Goal: Task Accomplishment & Management: Manage account settings

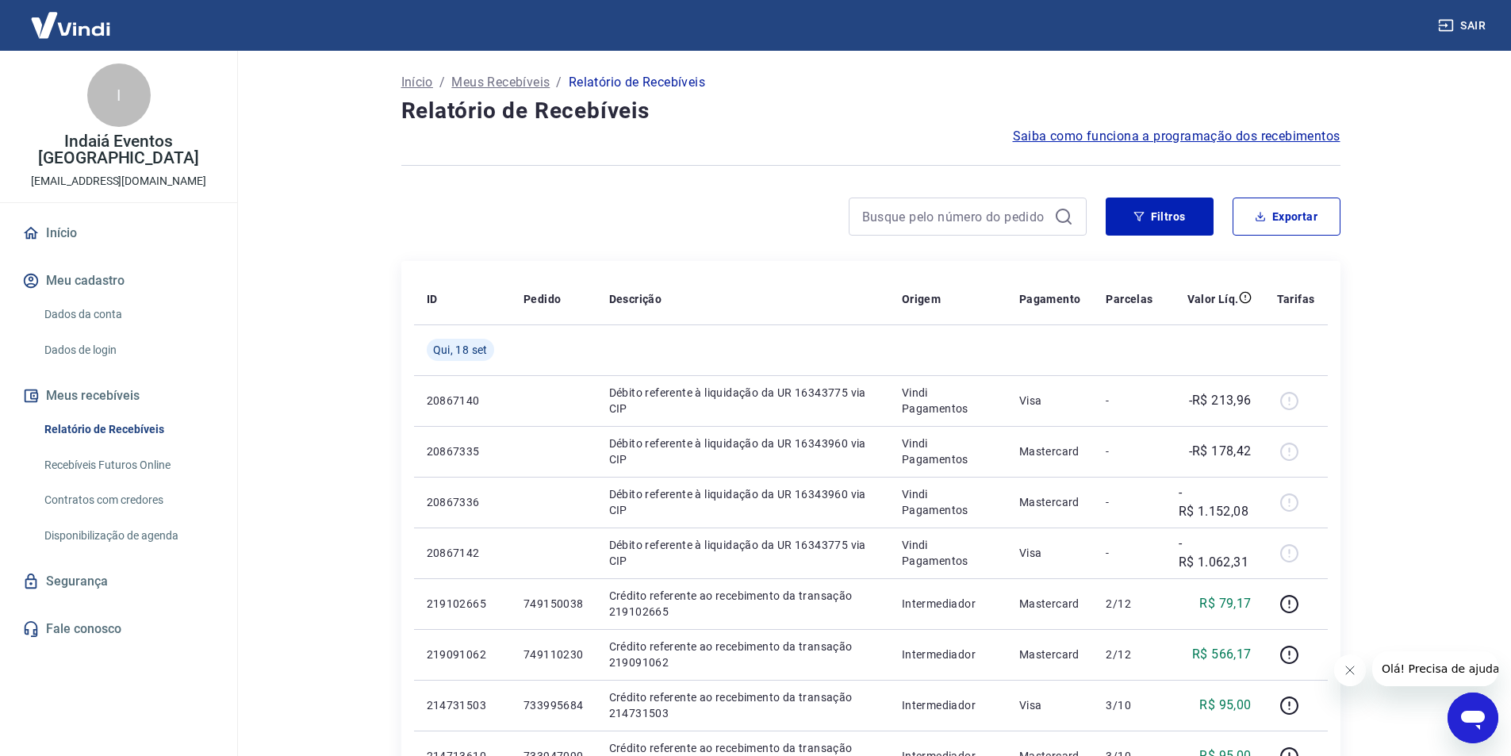
click at [1167, 220] on button "Filtros" at bounding box center [1160, 217] width 108 height 38
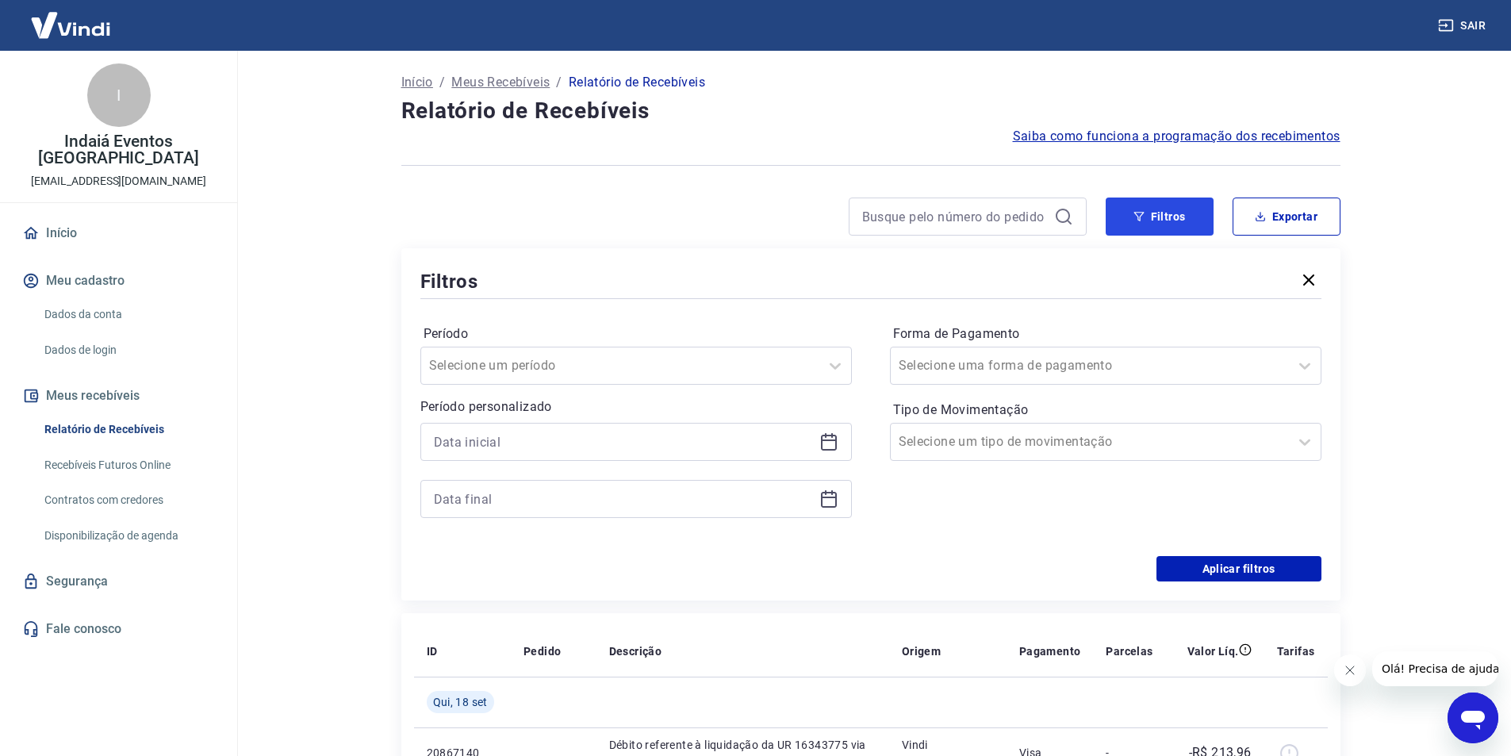
scroll to position [79, 0]
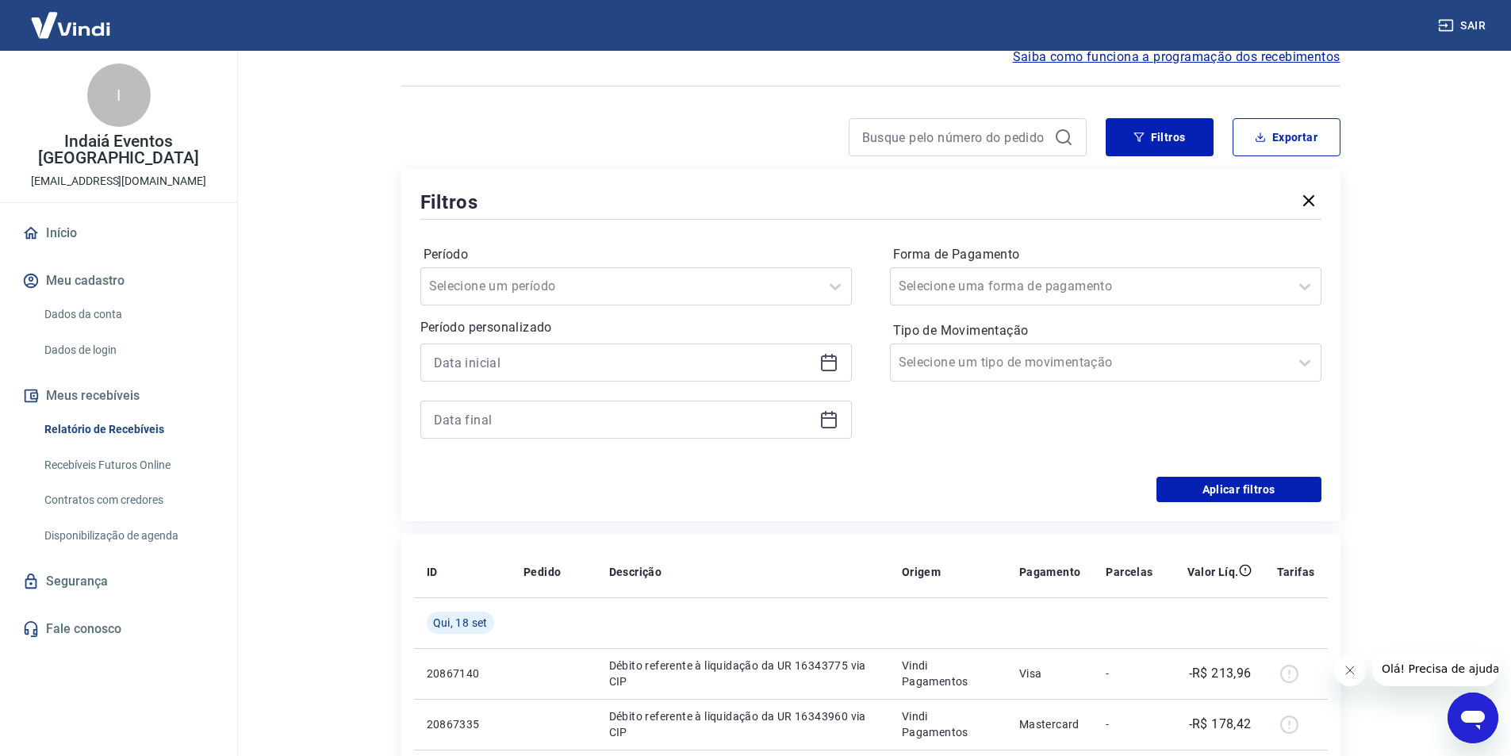
click at [824, 365] on icon at bounding box center [829, 362] width 19 height 19
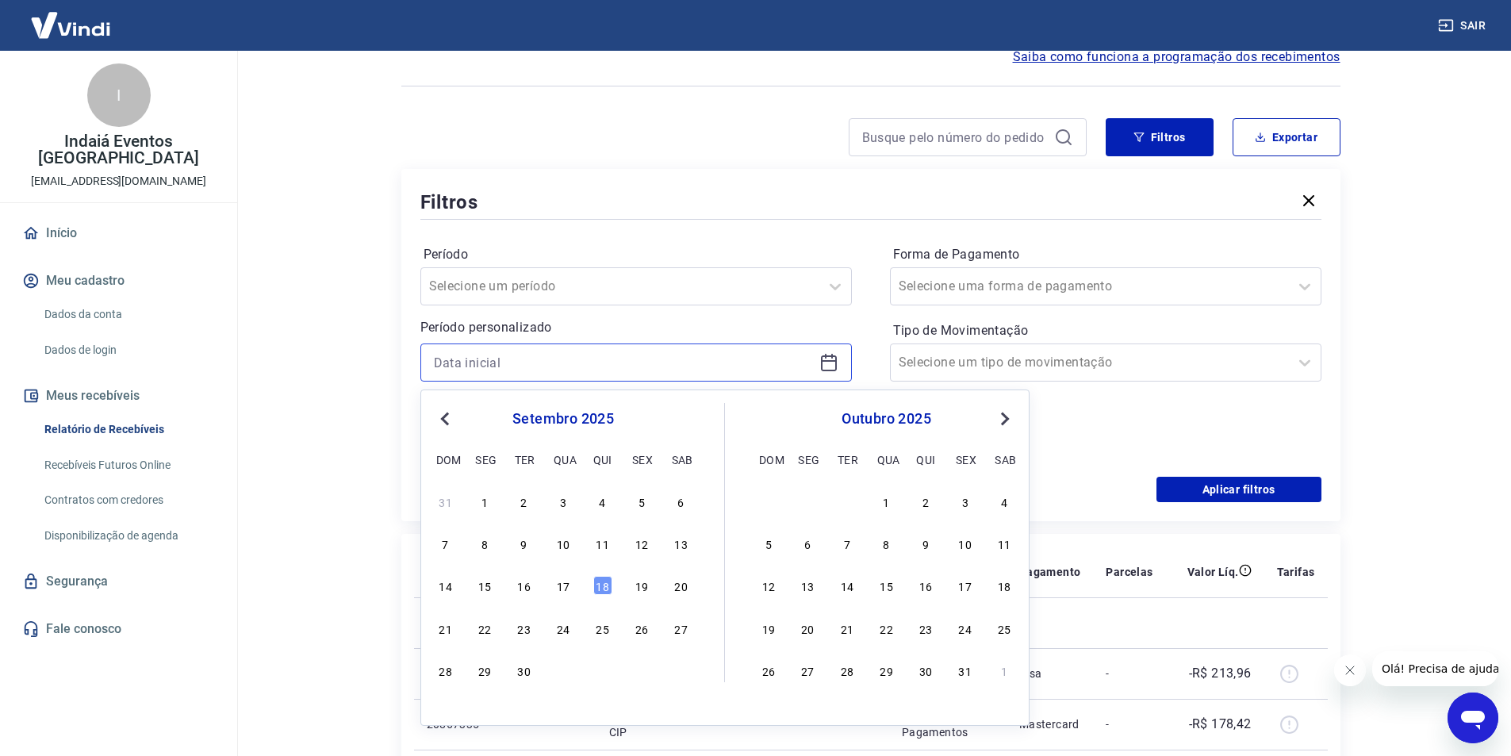
scroll to position [159, 0]
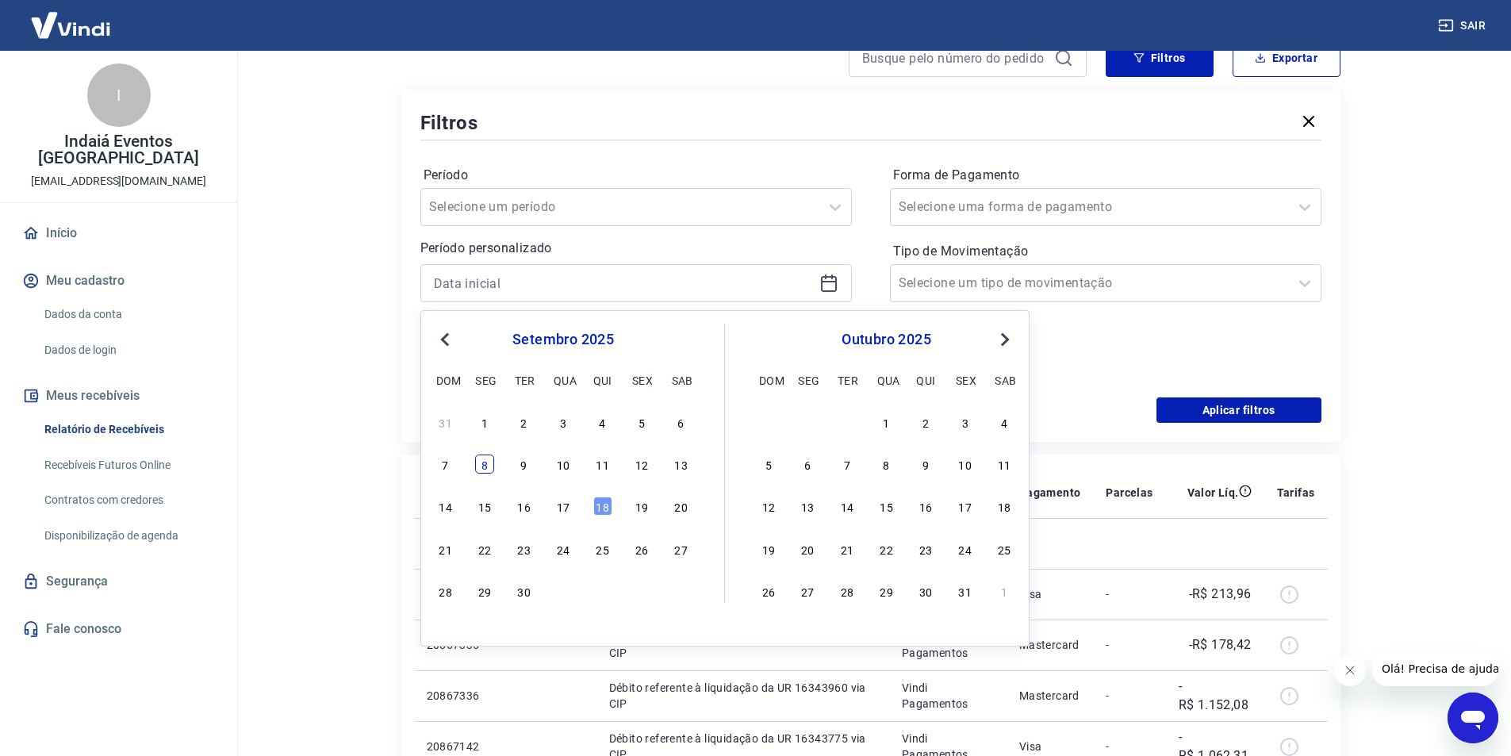
click at [486, 471] on div "8" at bounding box center [484, 464] width 19 height 19
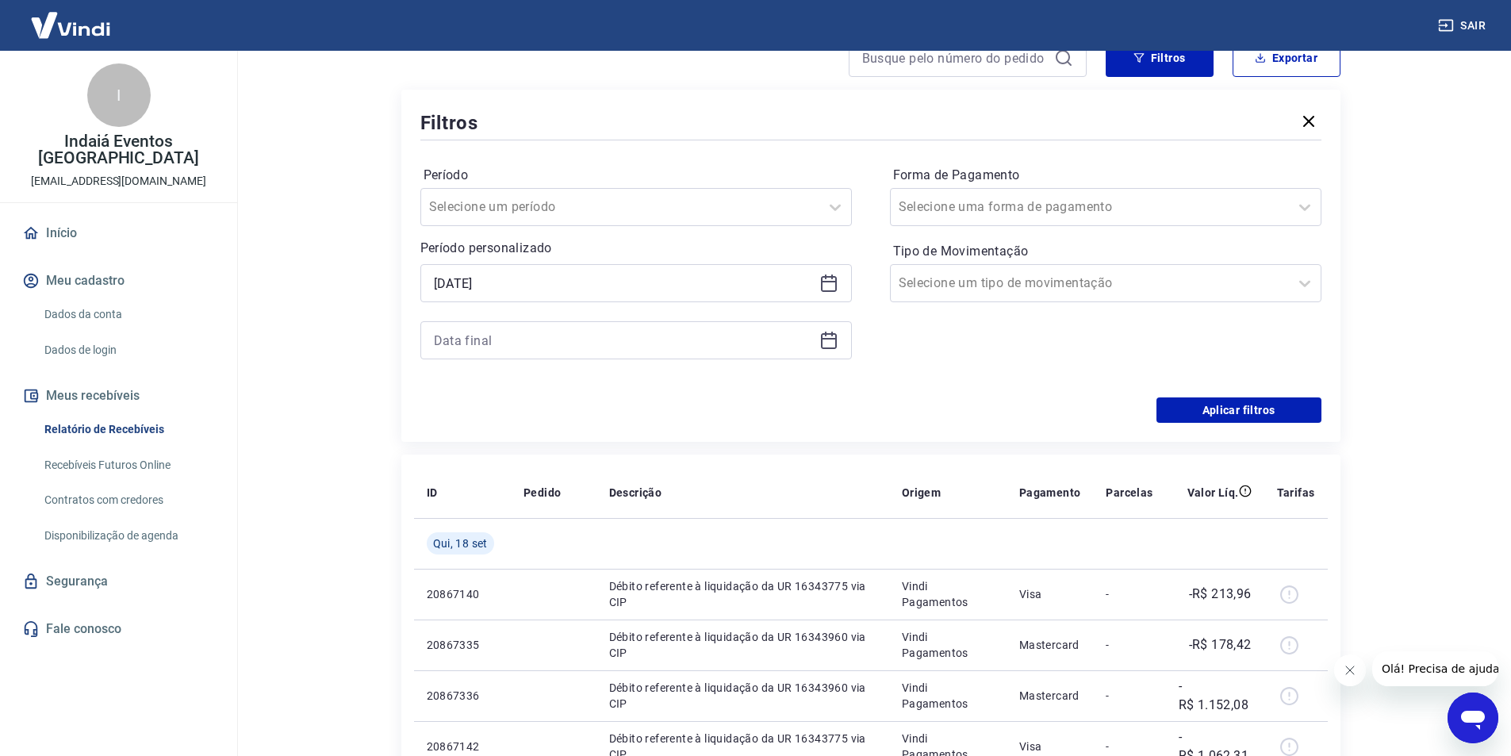
type input "[DATE]"
click at [826, 340] on icon at bounding box center [829, 339] width 16 height 2
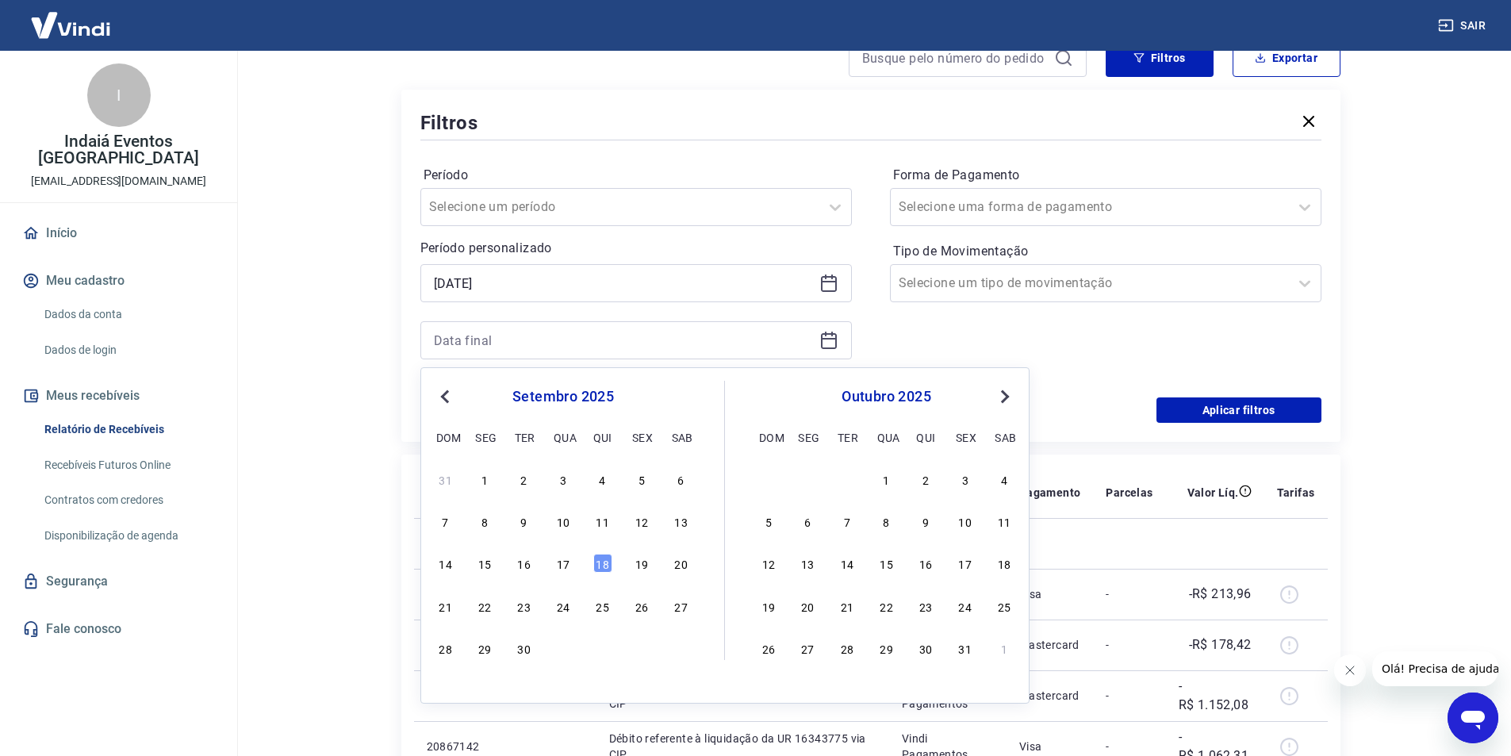
click at [453, 559] on div "14" at bounding box center [445, 563] width 19 height 19
type input "[DATE]"
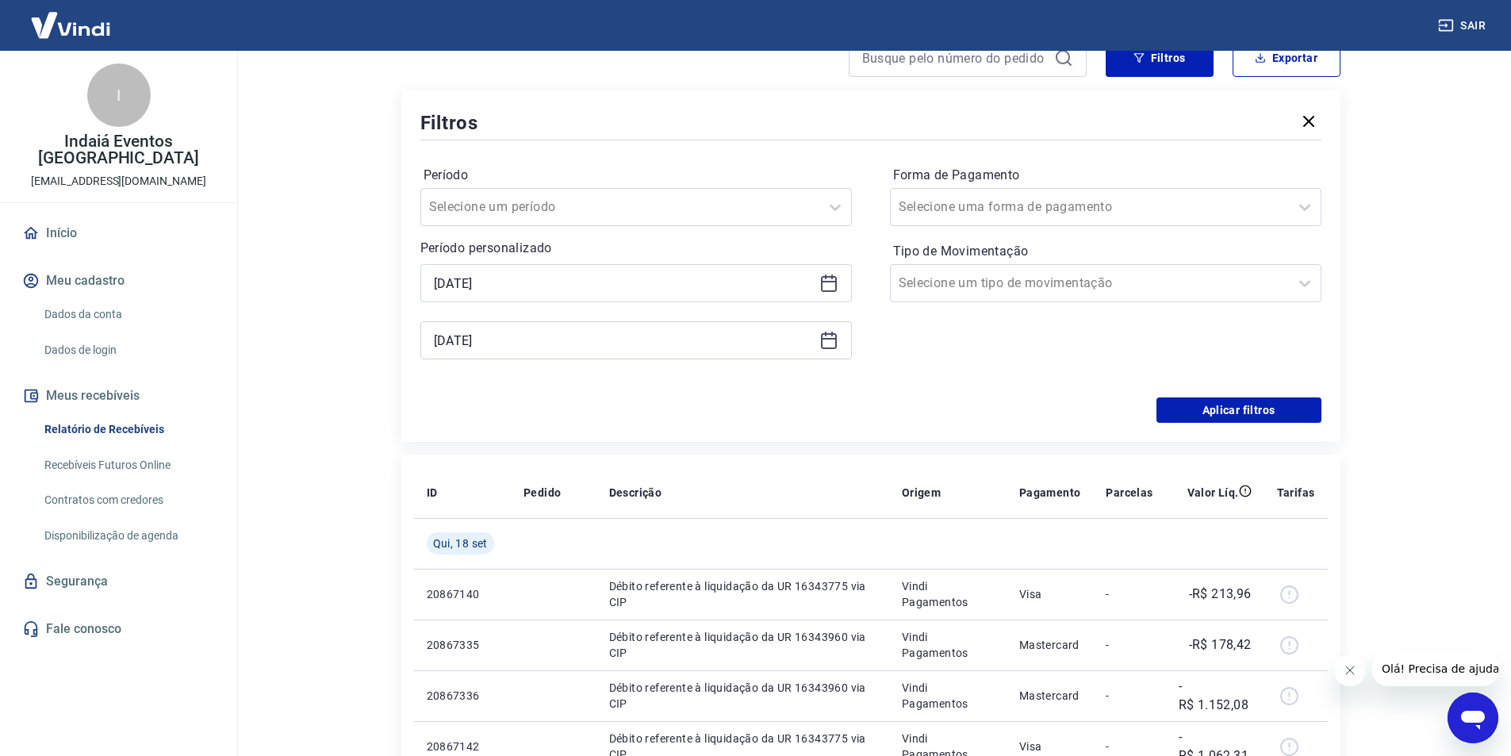
click at [899, 344] on div "Forma de Pagamento Selecione uma forma de pagamento Tipo de Movimentação Seleci…" at bounding box center [1106, 271] width 432 height 216
click at [1055, 207] on div at bounding box center [1090, 207] width 382 height 22
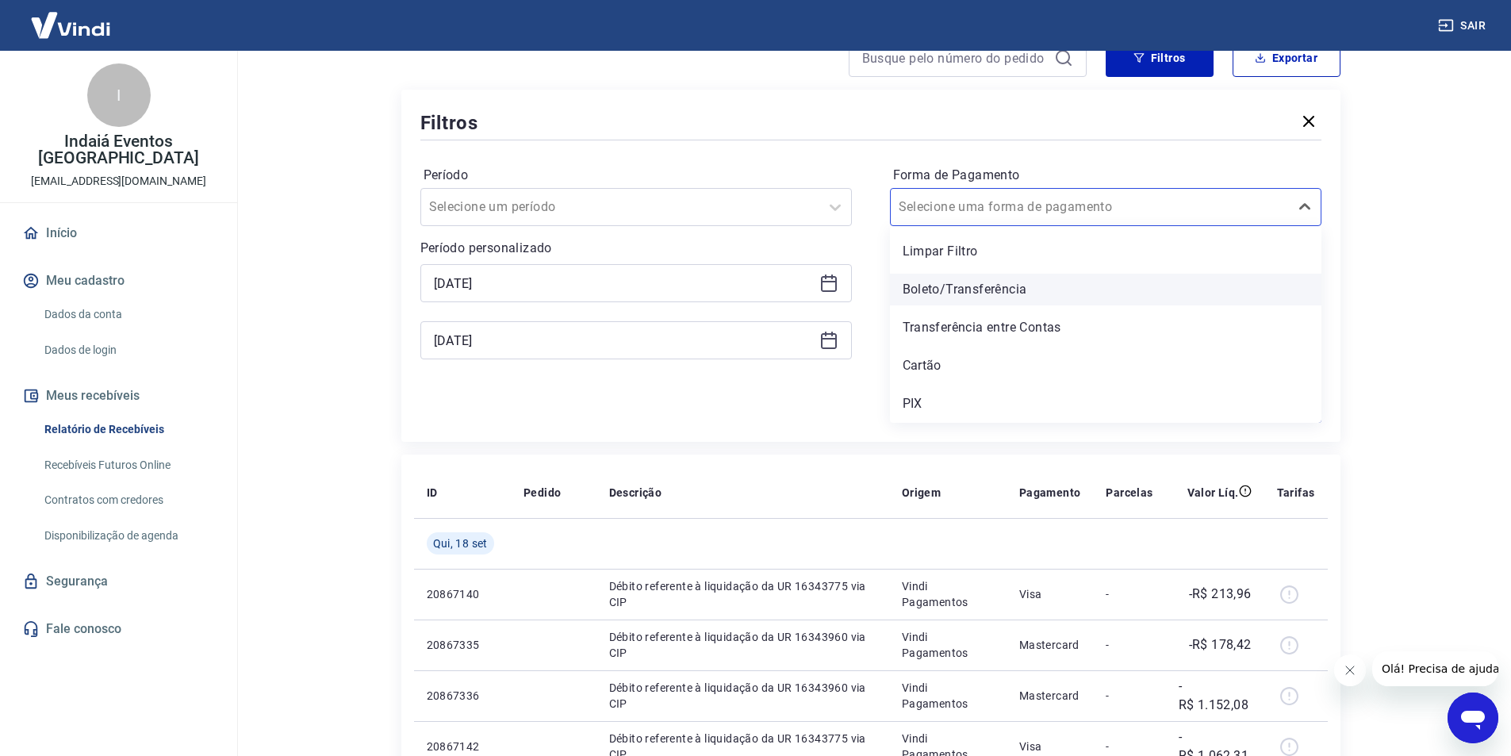
click at [984, 292] on div "Boleto/Transferência" at bounding box center [1106, 290] width 432 height 32
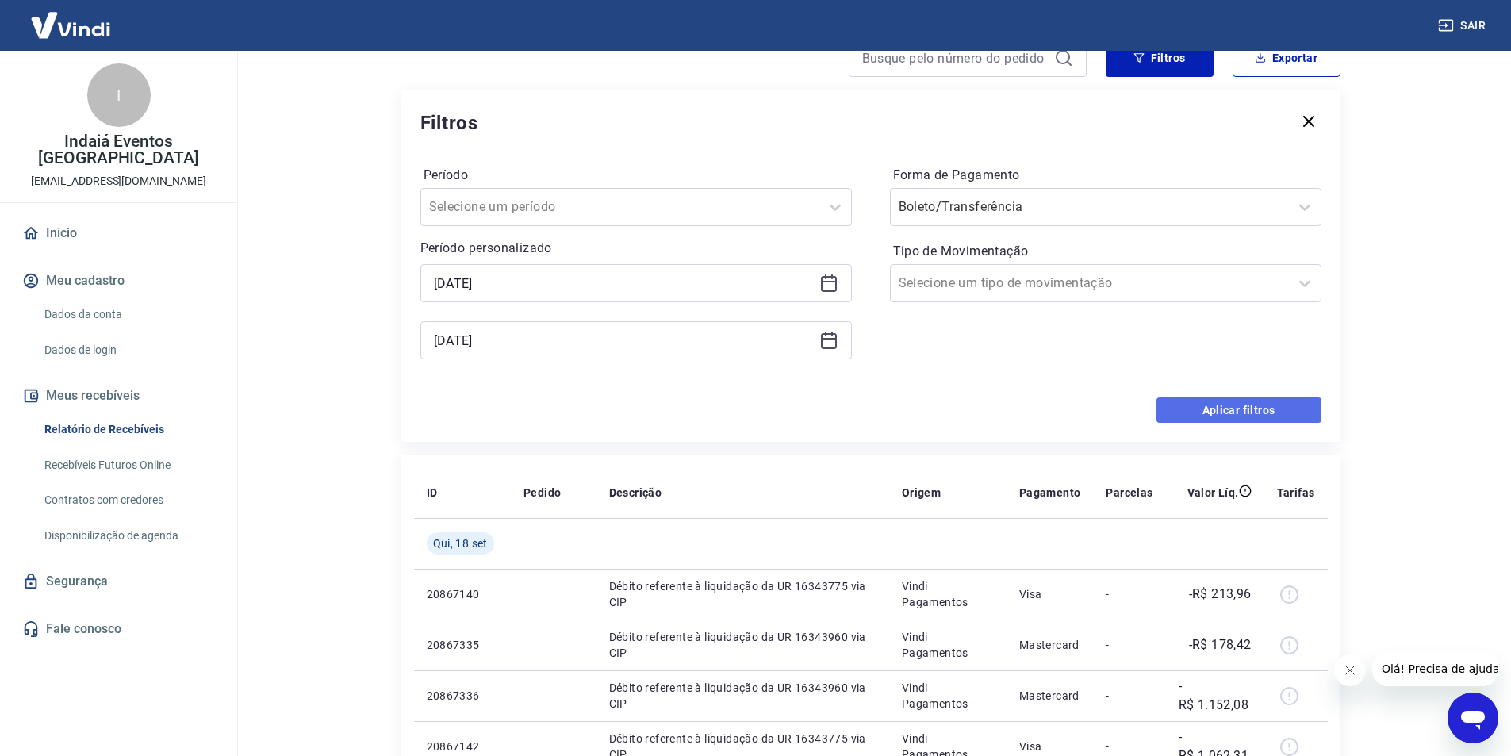
click at [1204, 413] on button "Aplicar filtros" at bounding box center [1239, 410] width 165 height 25
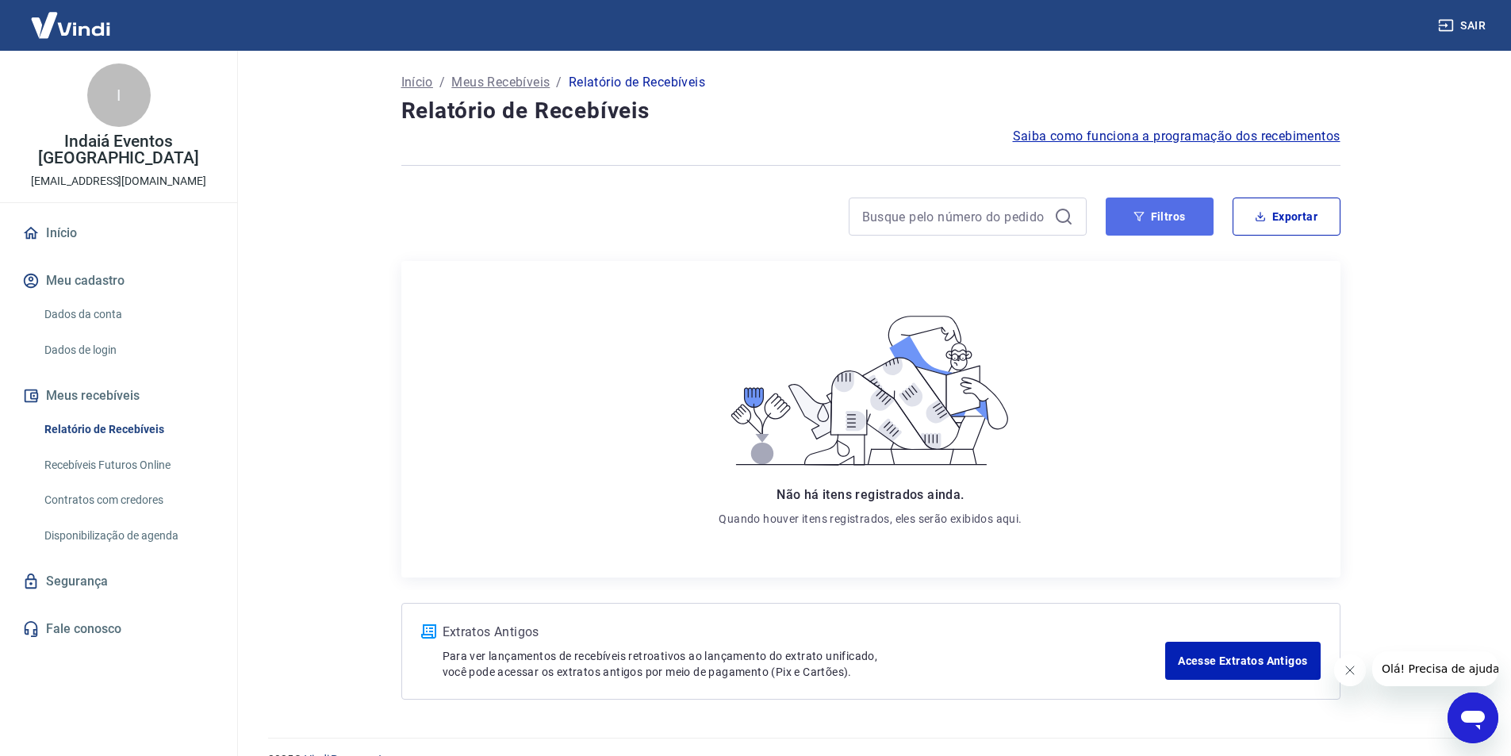
click at [1163, 225] on button "Filtros" at bounding box center [1160, 217] width 108 height 38
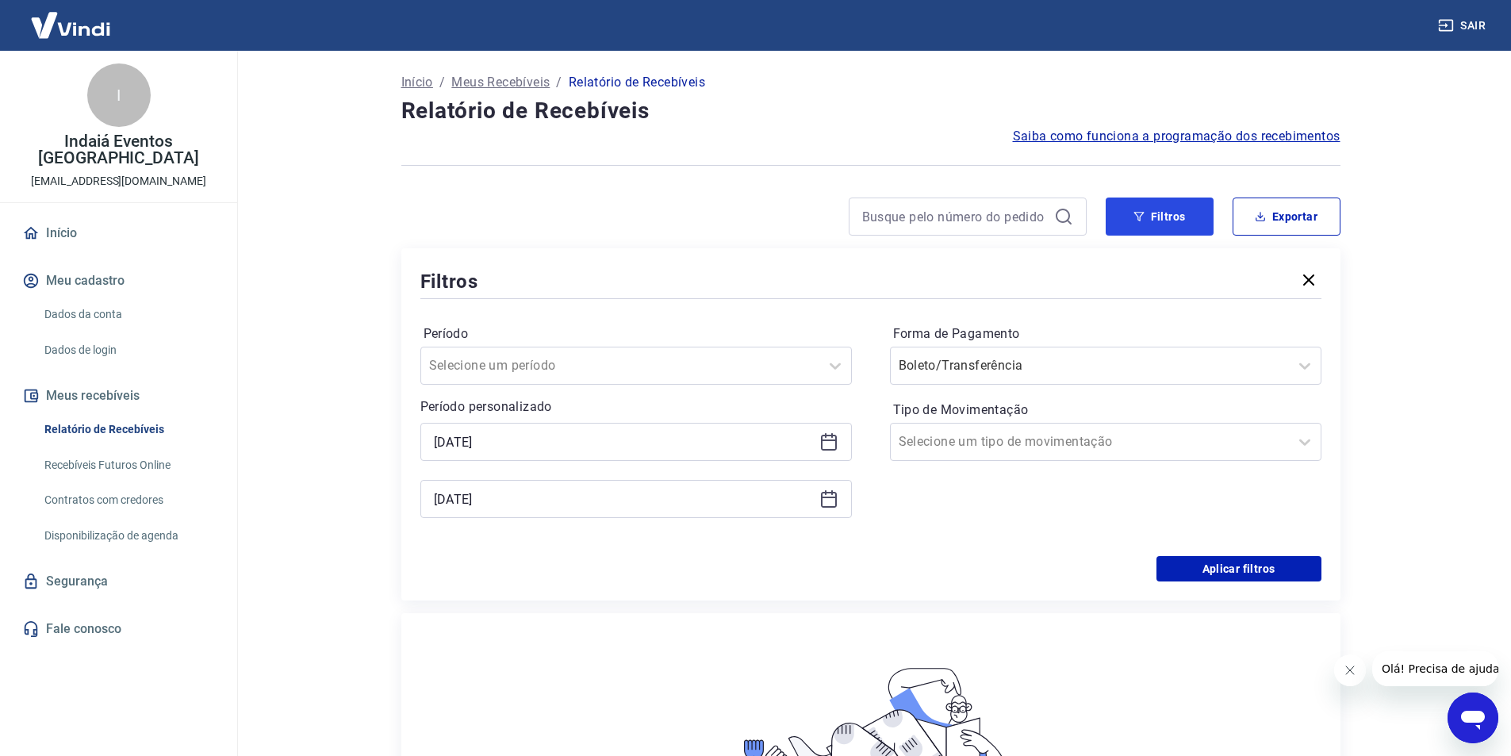
scroll to position [79, 0]
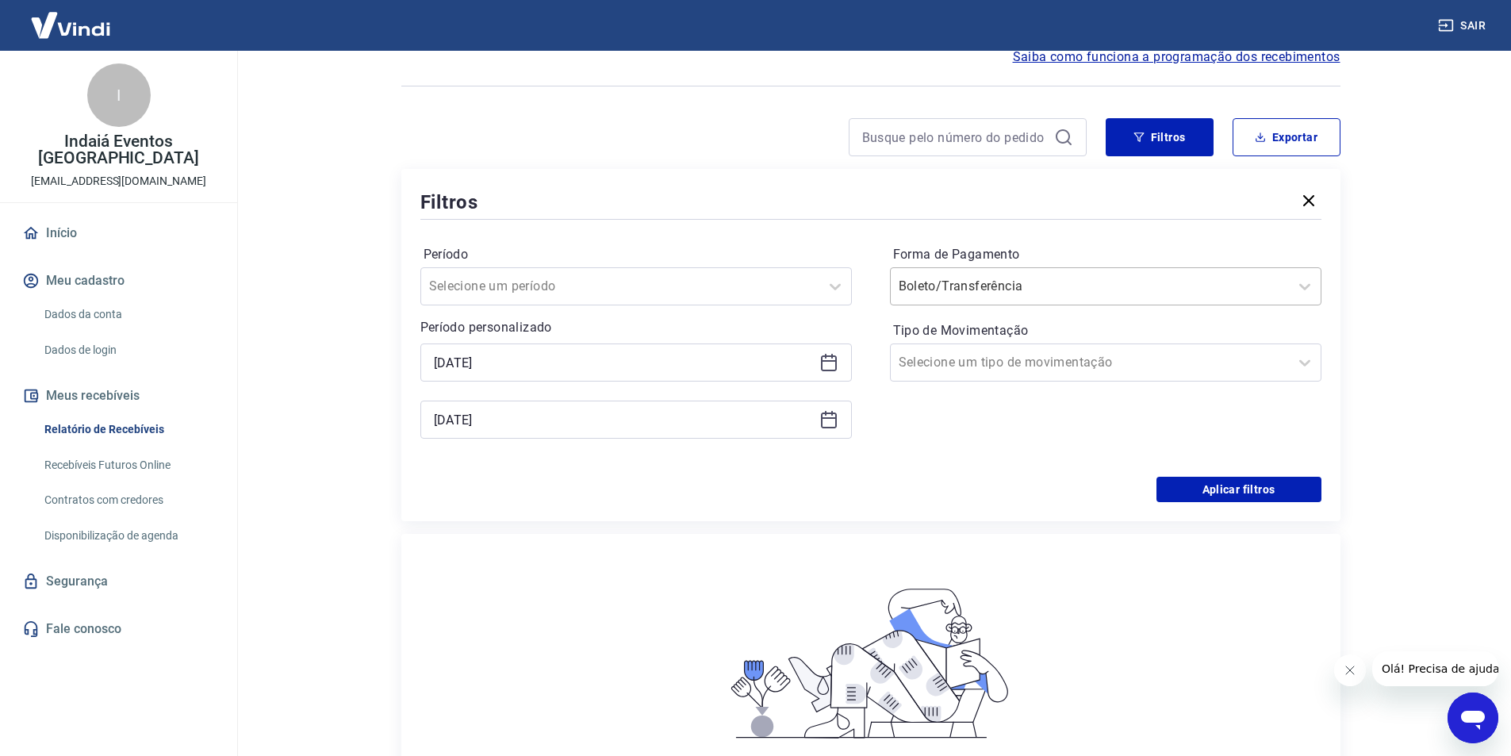
click at [1047, 288] on div at bounding box center [1090, 286] width 382 height 22
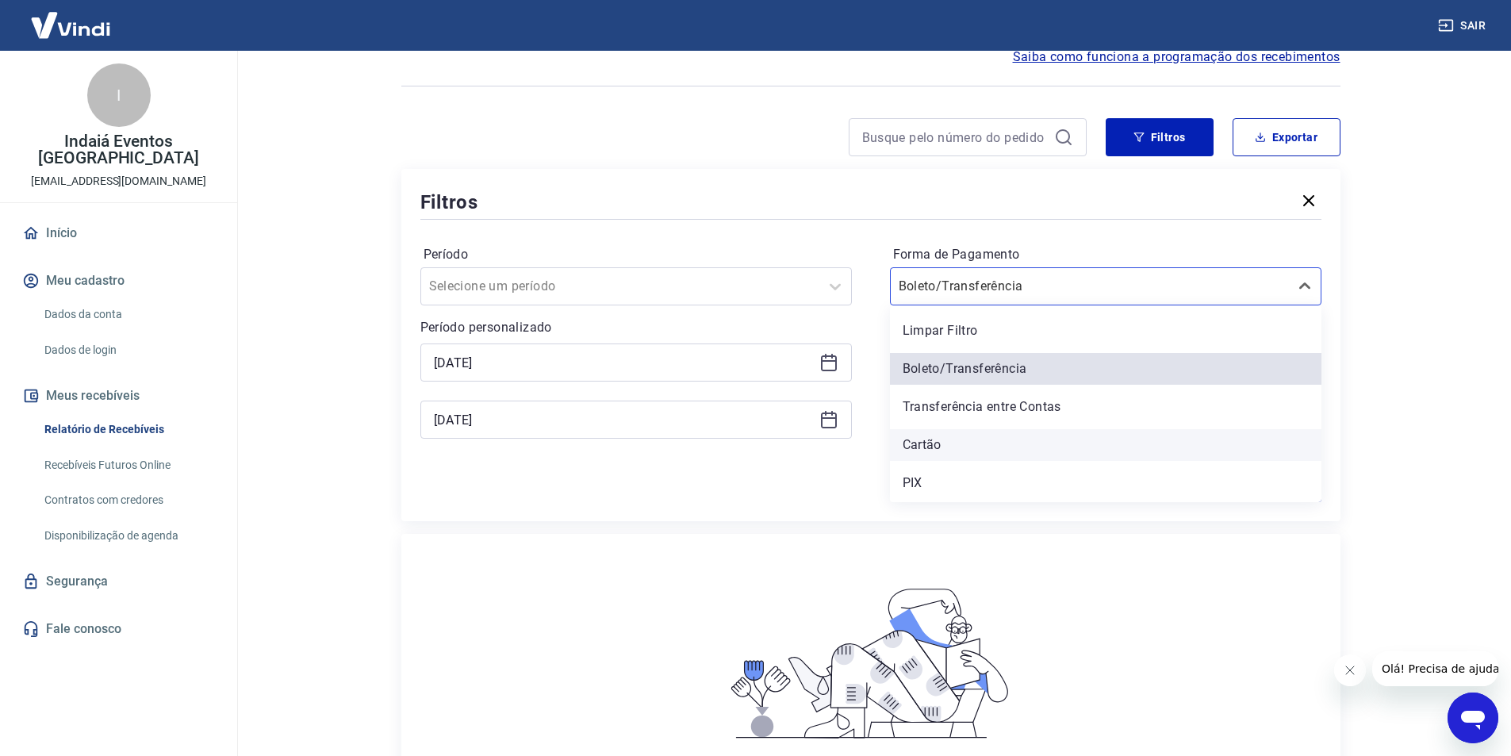
click at [940, 440] on div "Cartão" at bounding box center [1106, 445] width 432 height 32
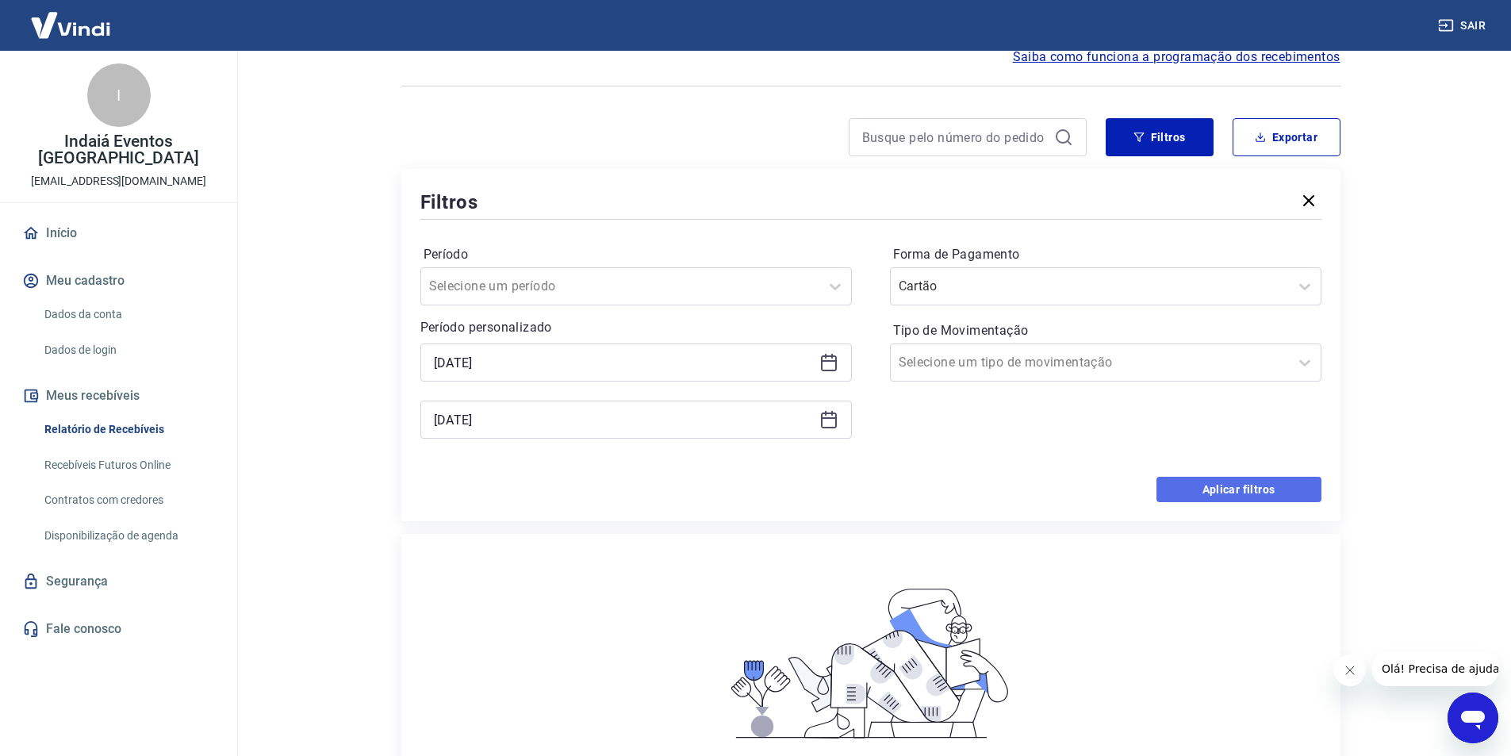
click at [1171, 488] on button "Aplicar filtros" at bounding box center [1239, 489] width 165 height 25
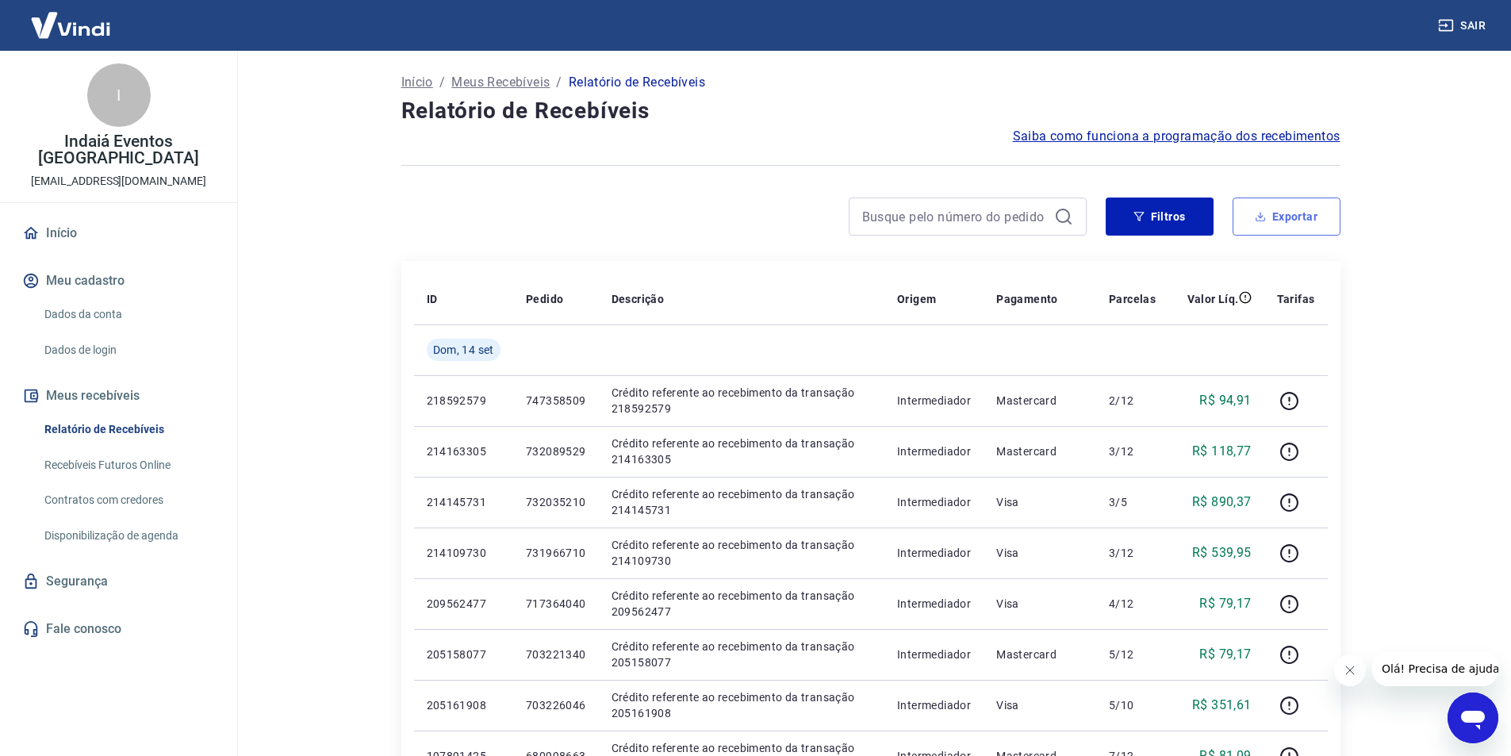
click at [1285, 225] on button "Exportar" at bounding box center [1287, 217] width 108 height 38
type input "[DATE]"
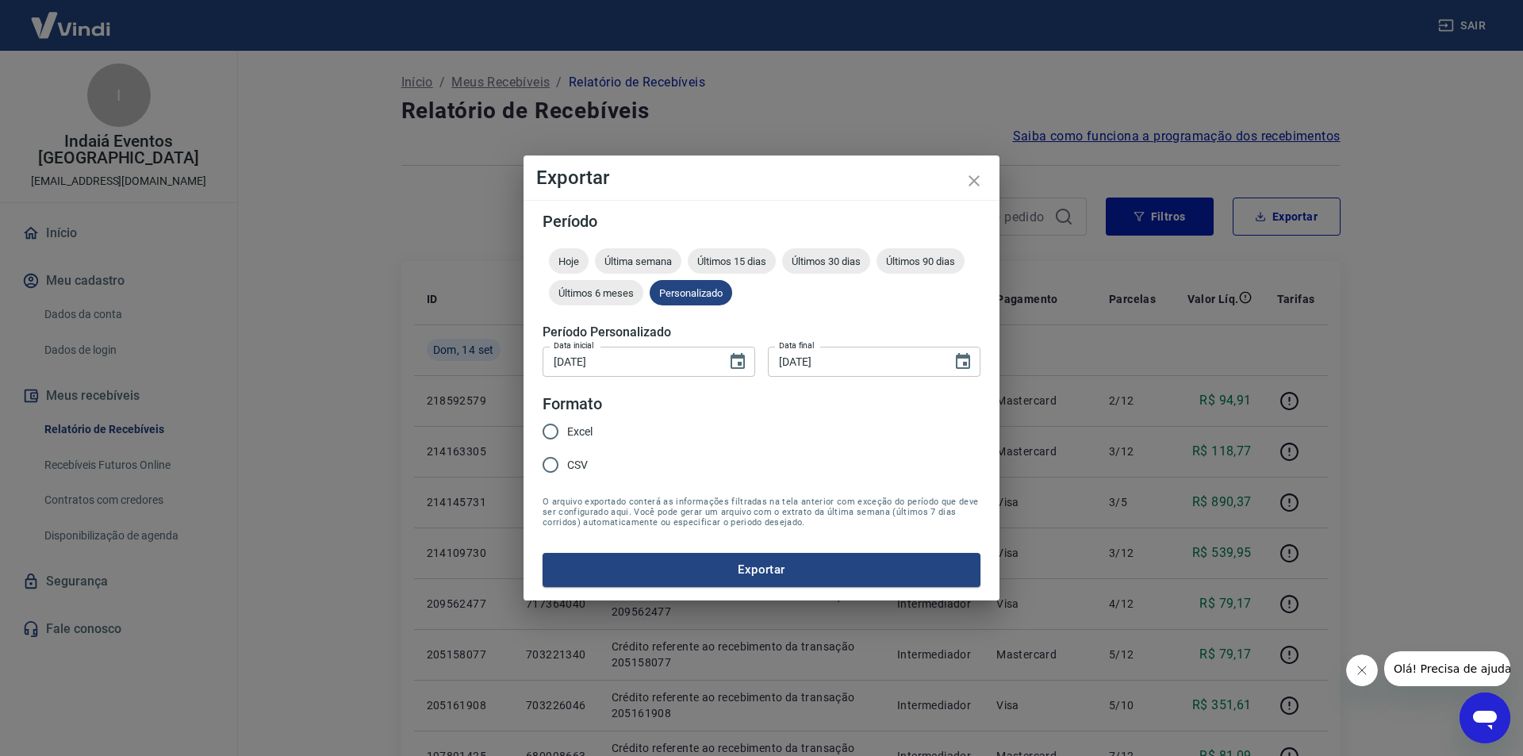
click at [577, 424] on span "Excel" at bounding box center [579, 432] width 25 height 17
click at [567, 424] on input "Excel" at bounding box center [550, 431] width 33 height 33
radio input "true"
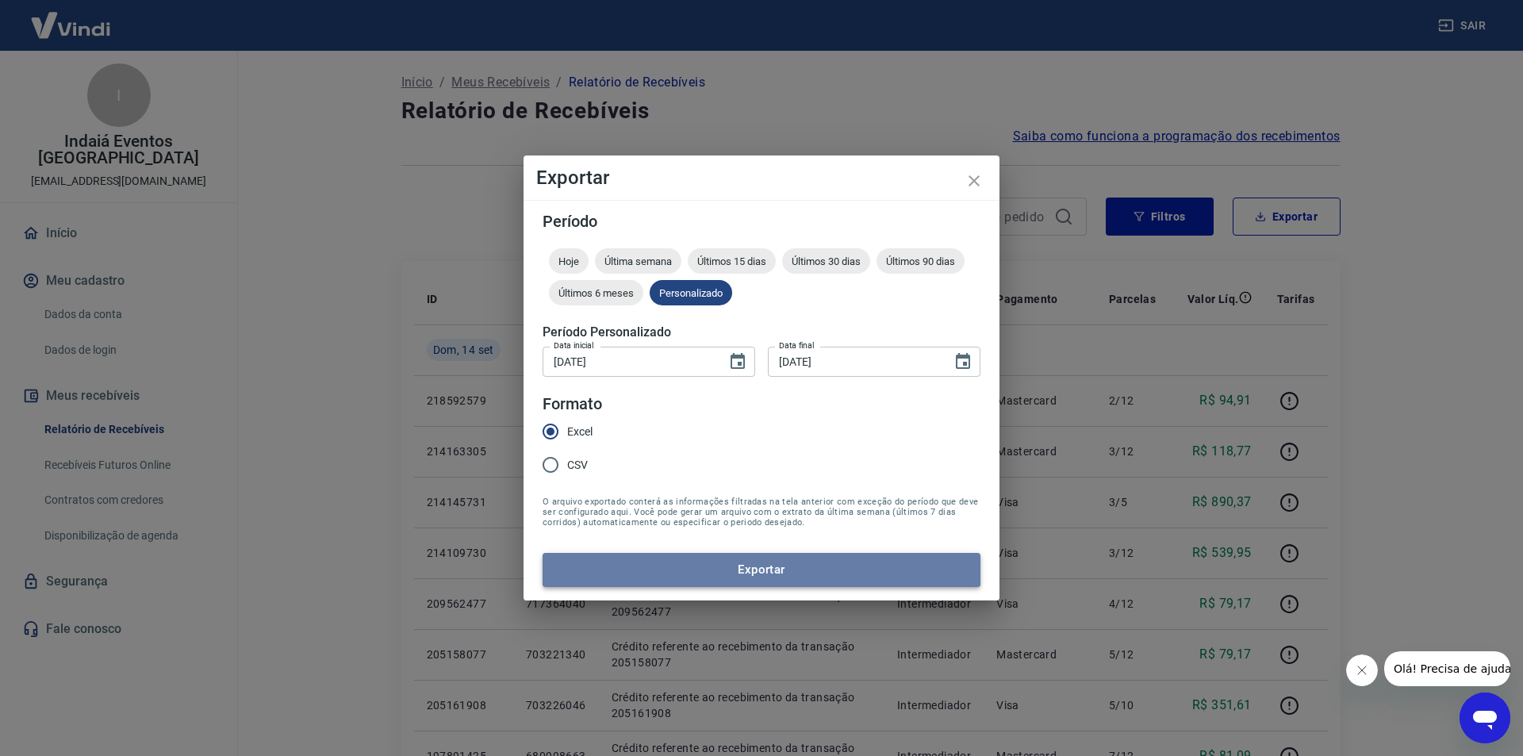
click at [720, 566] on button "Exportar" at bounding box center [762, 569] width 438 height 33
